Goal: Task Accomplishment & Management: Manage account settings

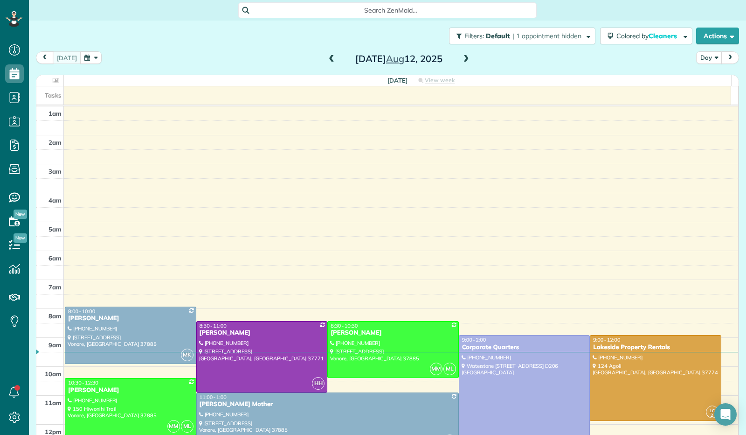
scroll to position [172, 0]
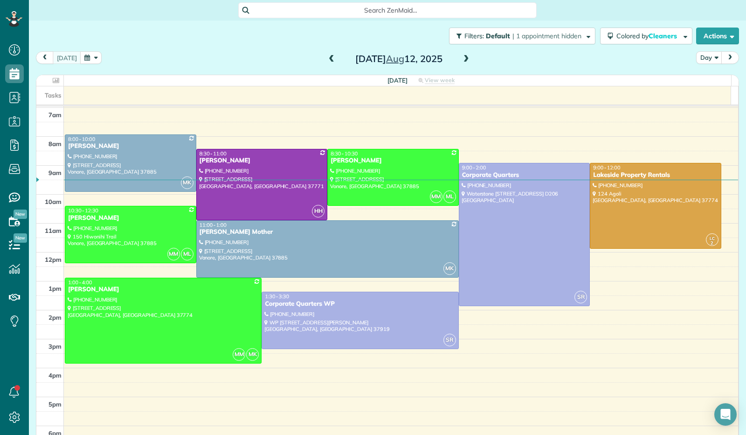
click at [461, 61] on span at bounding box center [466, 59] width 10 height 8
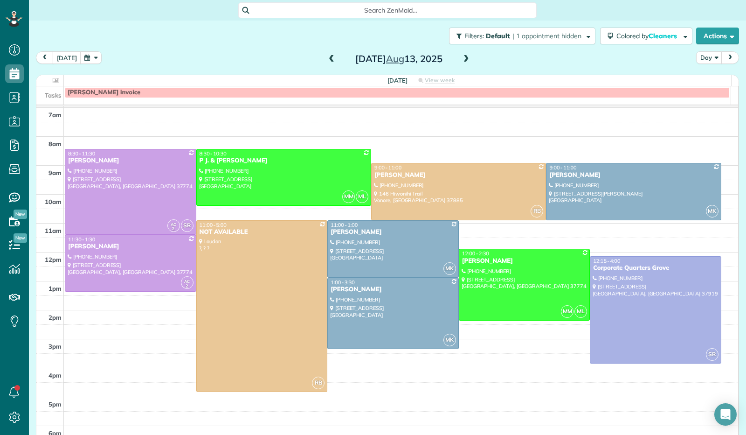
click at [461, 61] on span at bounding box center [466, 59] width 10 height 8
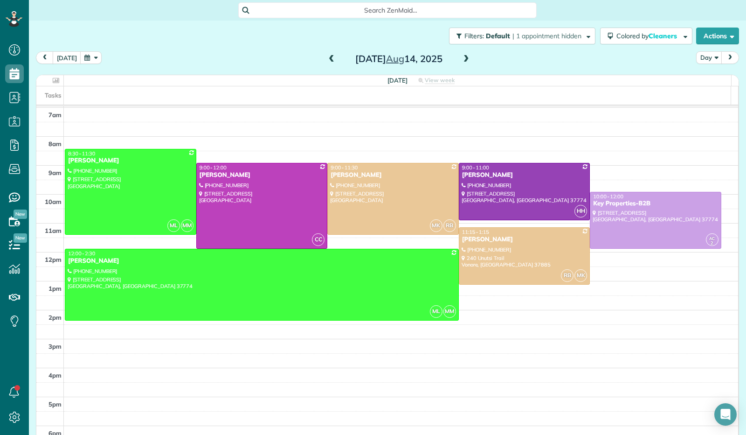
click at [461, 61] on span at bounding box center [466, 59] width 10 height 8
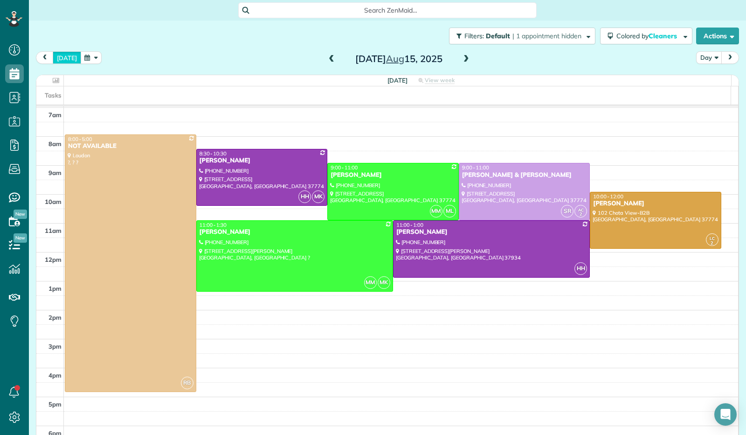
click at [66, 58] on button "[DATE]" at bounding box center [67, 57] width 28 height 13
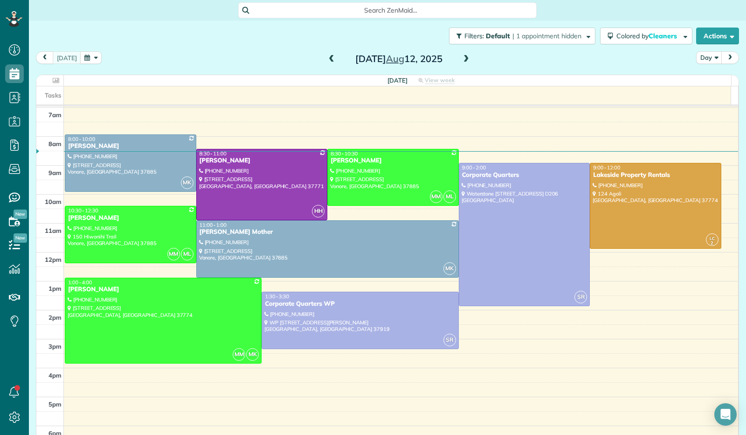
click at [461, 60] on span at bounding box center [466, 59] width 10 height 8
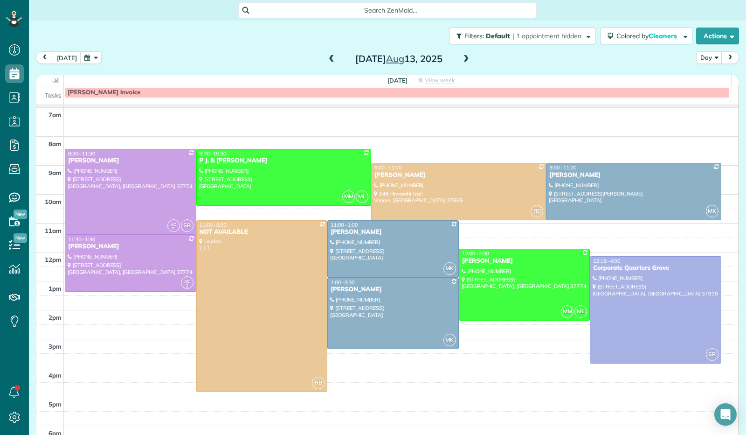
click at [461, 60] on span at bounding box center [466, 59] width 10 height 8
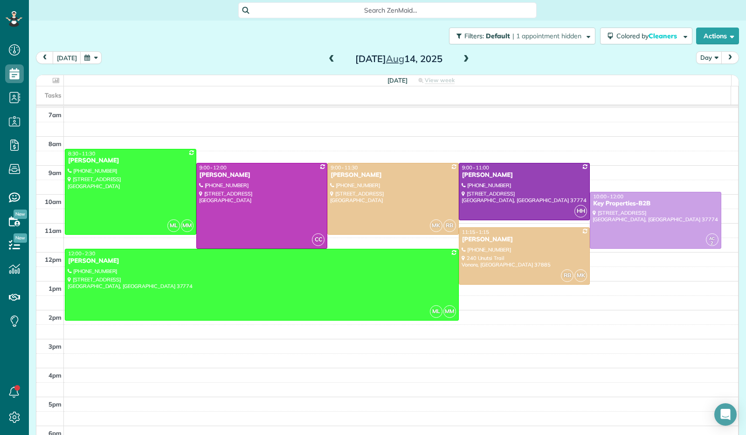
click at [461, 61] on span at bounding box center [466, 59] width 10 height 8
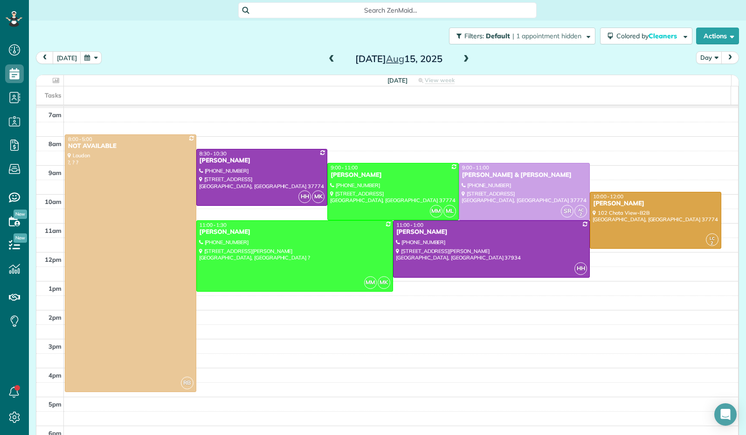
click at [326, 62] on span at bounding box center [331, 59] width 10 height 8
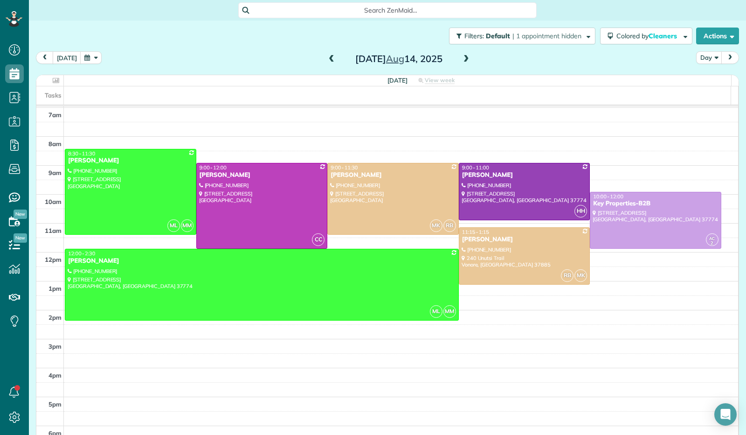
click at [326, 62] on span at bounding box center [331, 59] width 10 height 8
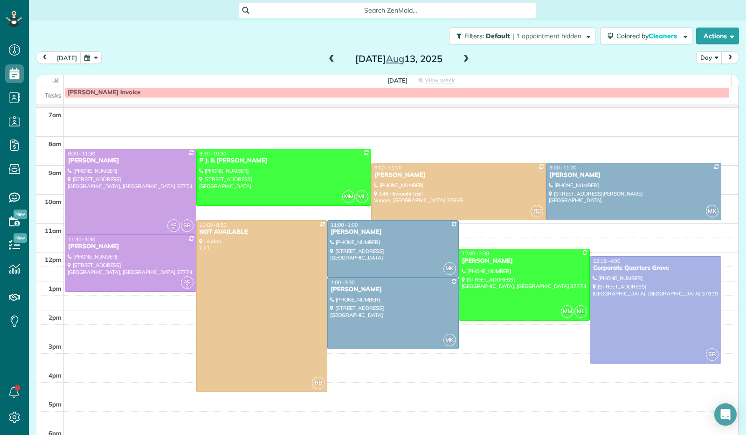
click at [462, 58] on span at bounding box center [466, 59] width 10 height 8
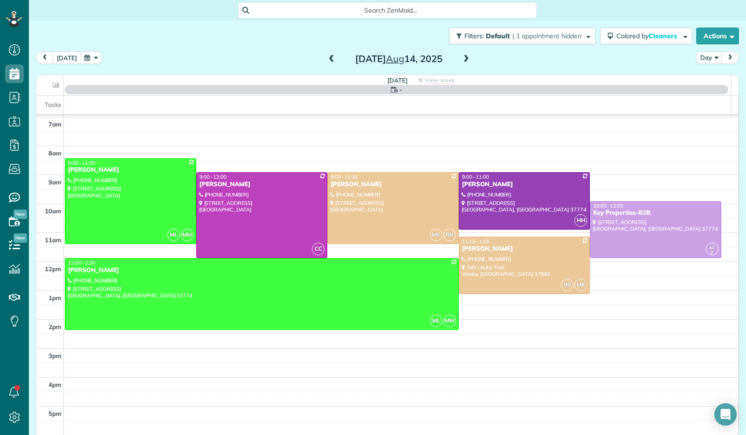
click at [462, 58] on span at bounding box center [466, 59] width 10 height 8
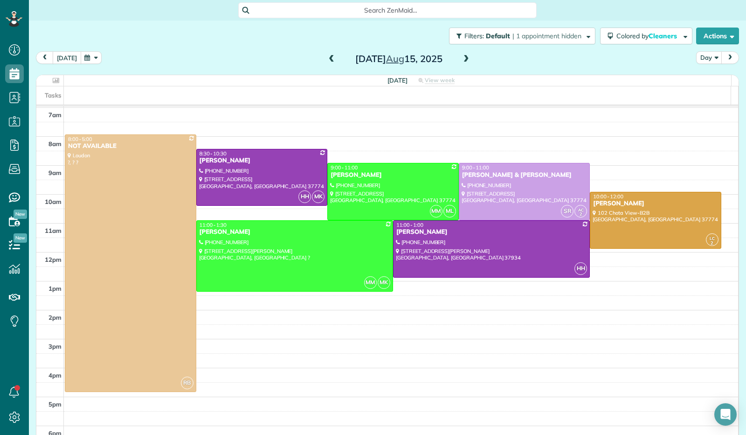
click at [71, 57] on button "[DATE]" at bounding box center [67, 57] width 28 height 13
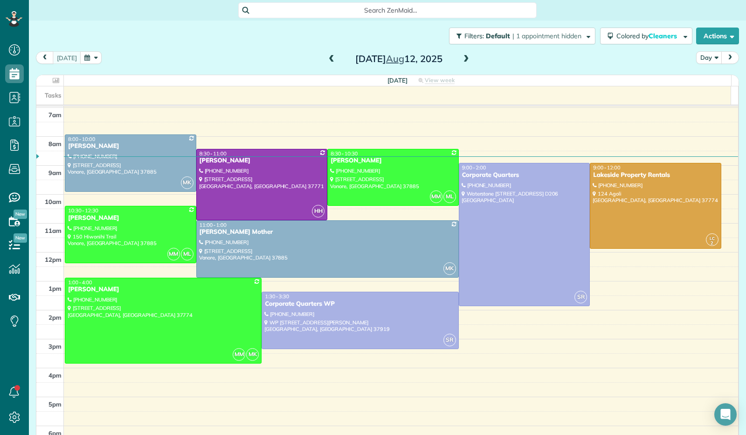
click at [462, 61] on span at bounding box center [466, 59] width 10 height 8
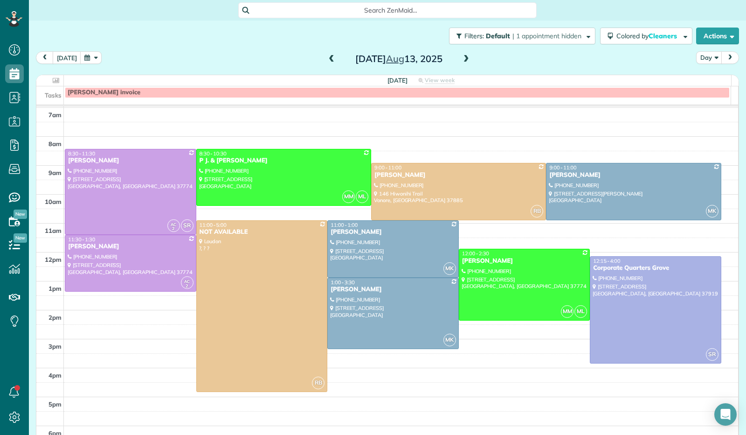
click at [462, 61] on span at bounding box center [466, 59] width 10 height 8
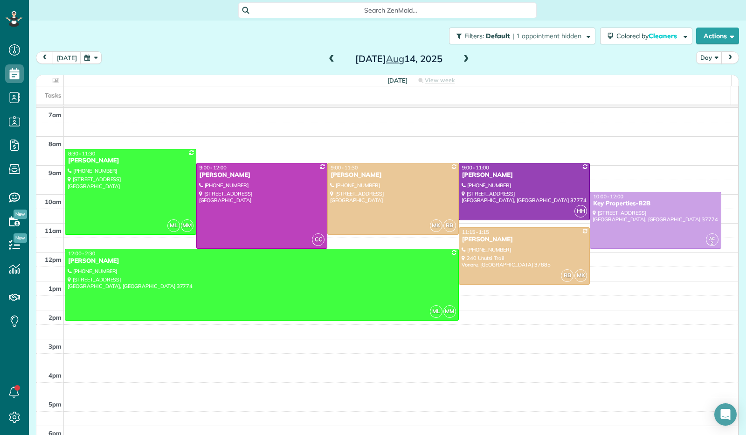
click at [462, 61] on span at bounding box center [466, 59] width 10 height 8
